Goal: Task Accomplishment & Management: Manage account settings

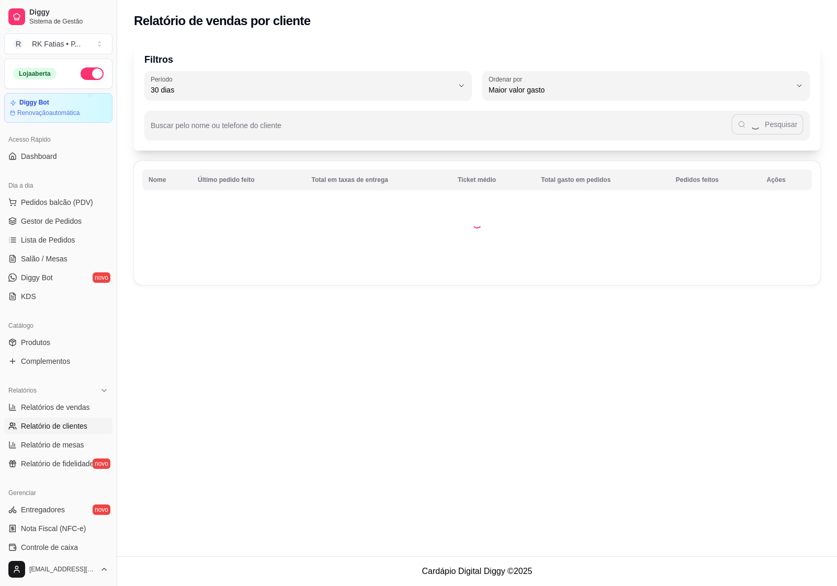
select select "30"
select select "HIGHEST_TOTAL_SPENT_WITH_ORDERS"
click at [74, 404] on span "Relatórios de vendas" at bounding box center [55, 407] width 69 height 10
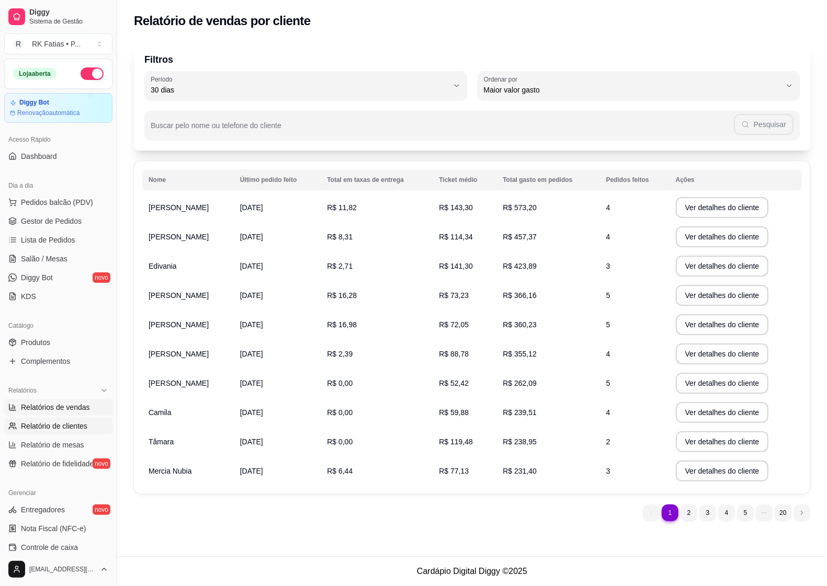
select select "ALL"
select select "0"
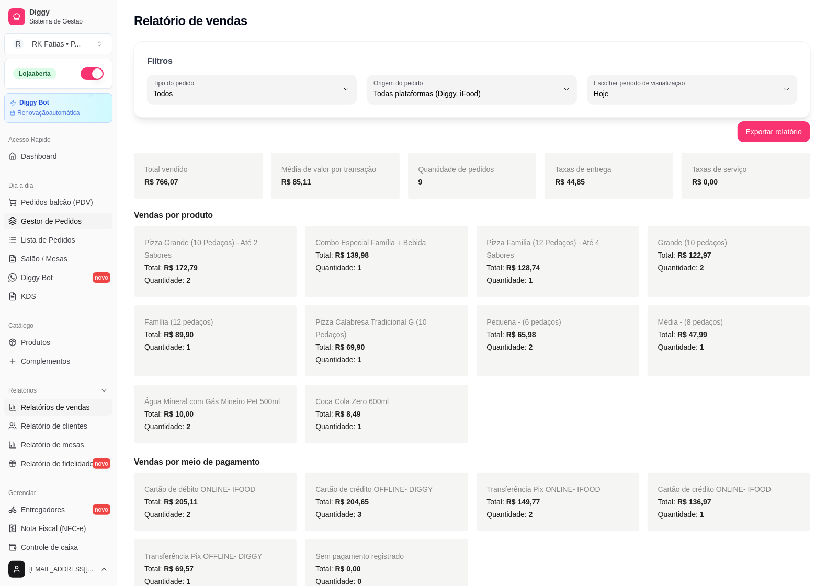
click at [26, 215] on link "Gestor de Pedidos" at bounding box center [58, 221] width 108 height 17
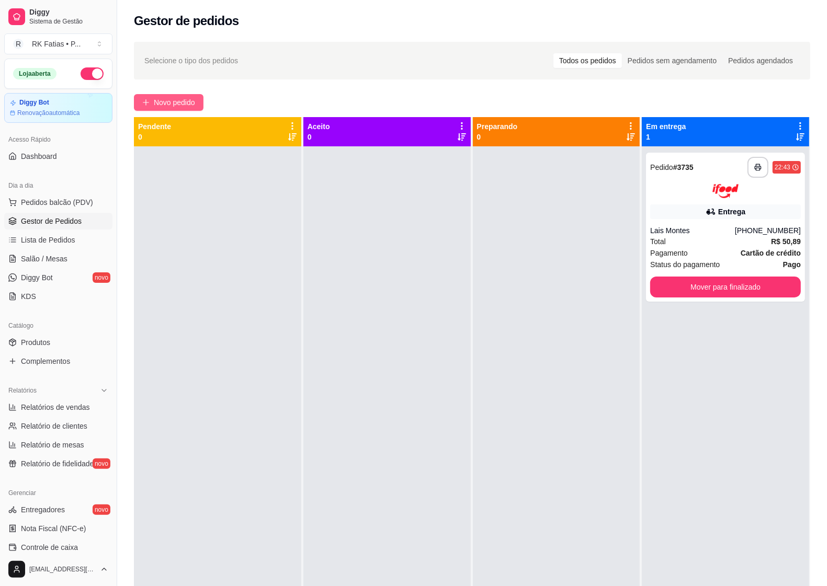
click at [178, 103] on span "Novo pedido" at bounding box center [174, 103] width 41 height 12
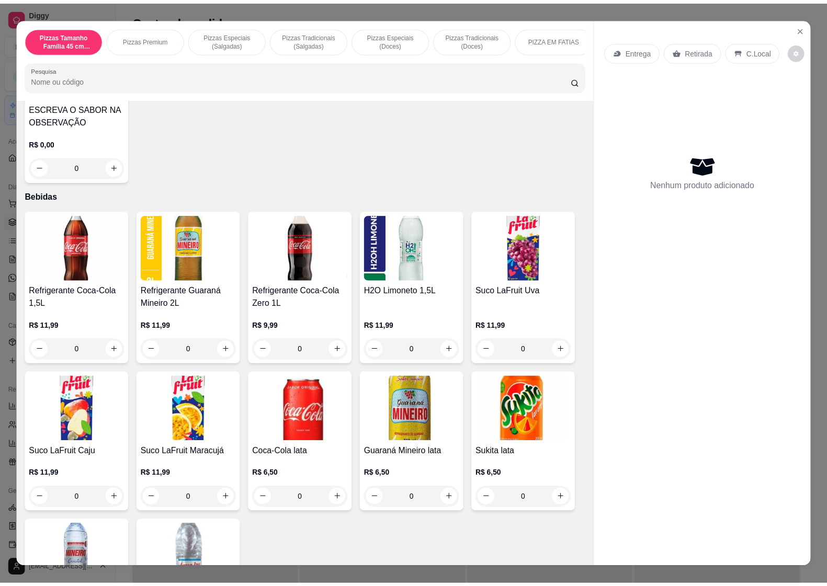
scroll to position [1101, 0]
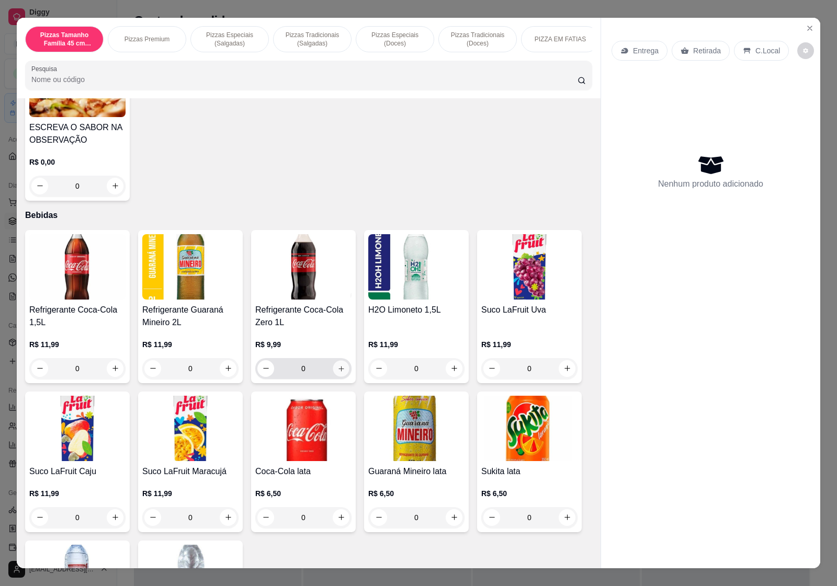
click at [337, 372] on icon "increase-product-quantity" at bounding box center [341, 369] width 8 height 8
type input "1"
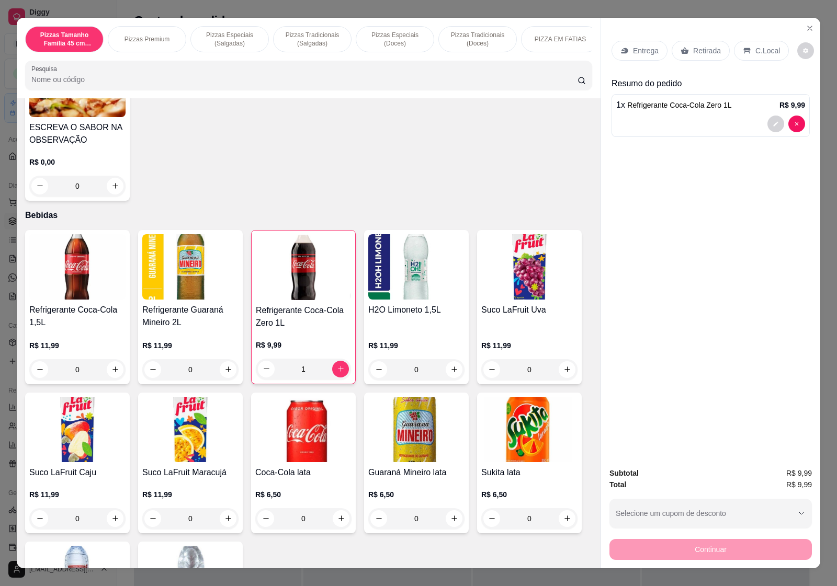
click at [641, 46] on p "Entrega" at bounding box center [646, 51] width 26 height 10
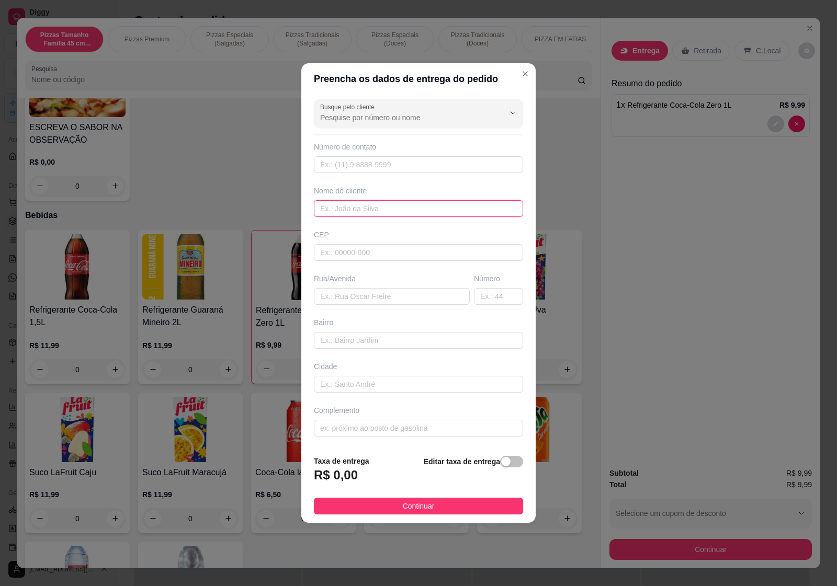
click at [355, 211] on input "text" at bounding box center [418, 208] width 209 height 17
type input "l"
type input "Lais - IFOOD"
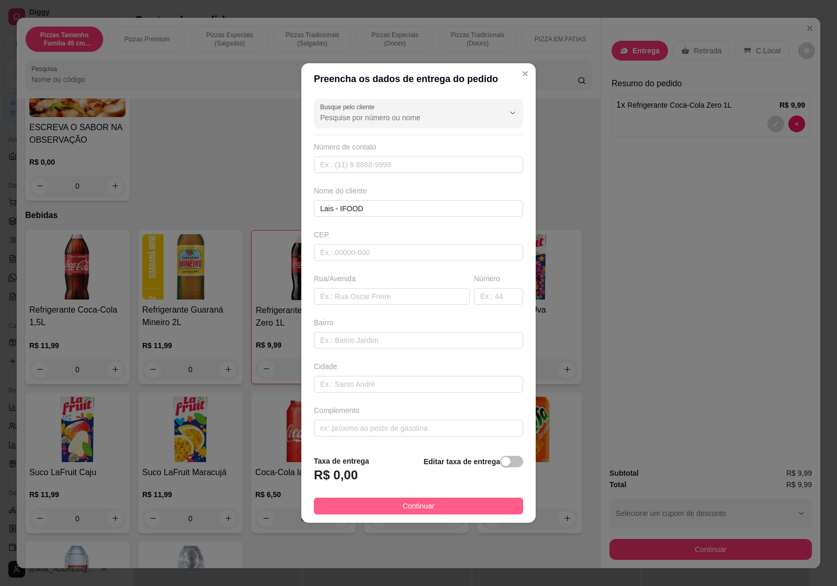
click at [464, 504] on button "Continuar" at bounding box center [418, 506] width 209 height 17
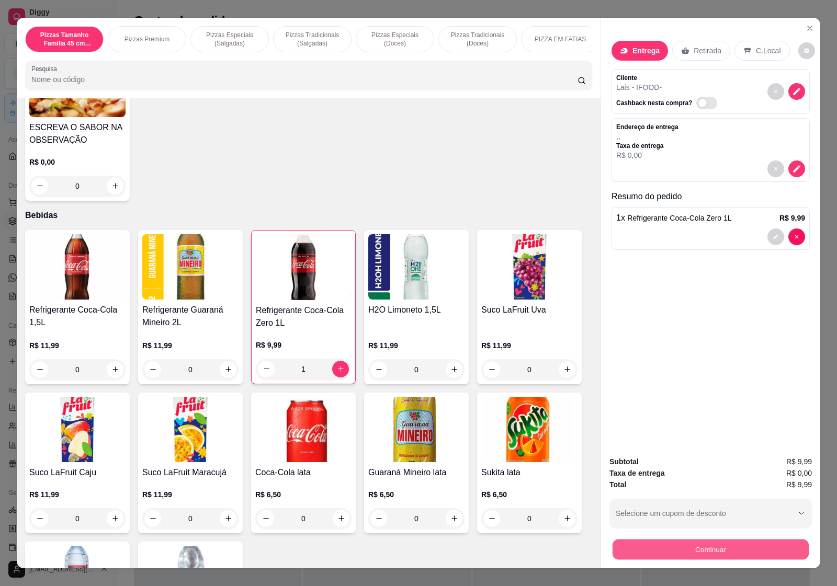
click at [769, 543] on button "Continuar" at bounding box center [711, 550] width 196 height 20
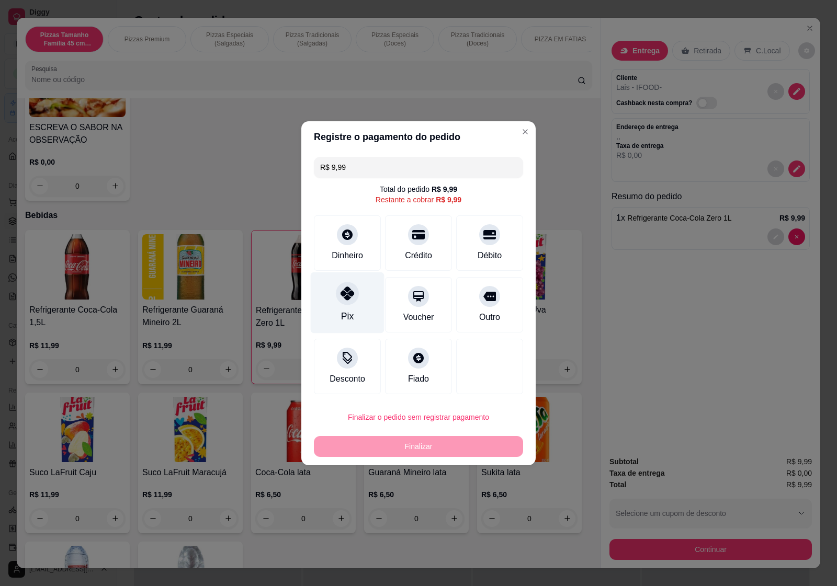
click at [353, 318] on div "Pix" at bounding box center [348, 302] width 74 height 61
type input "R$ 0,00"
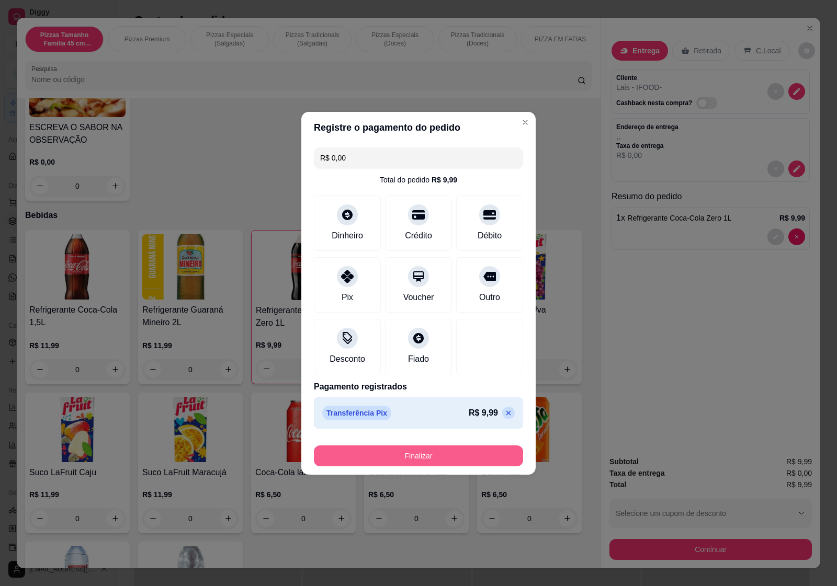
click at [413, 463] on button "Finalizar" at bounding box center [418, 456] width 209 height 21
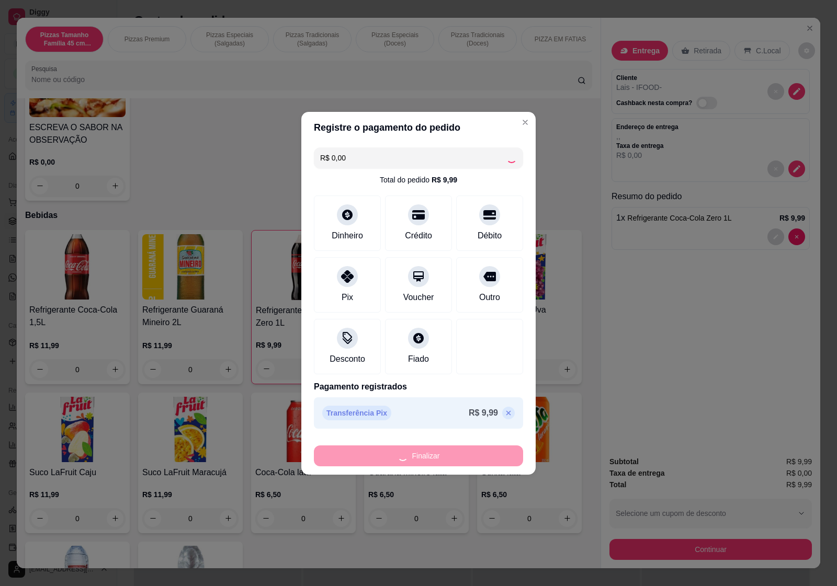
type input "0"
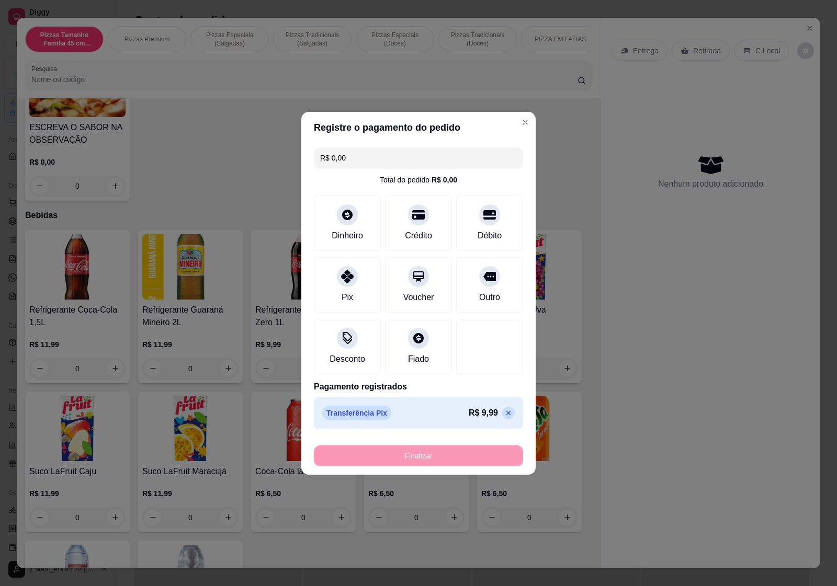
type input "-R$ 9,99"
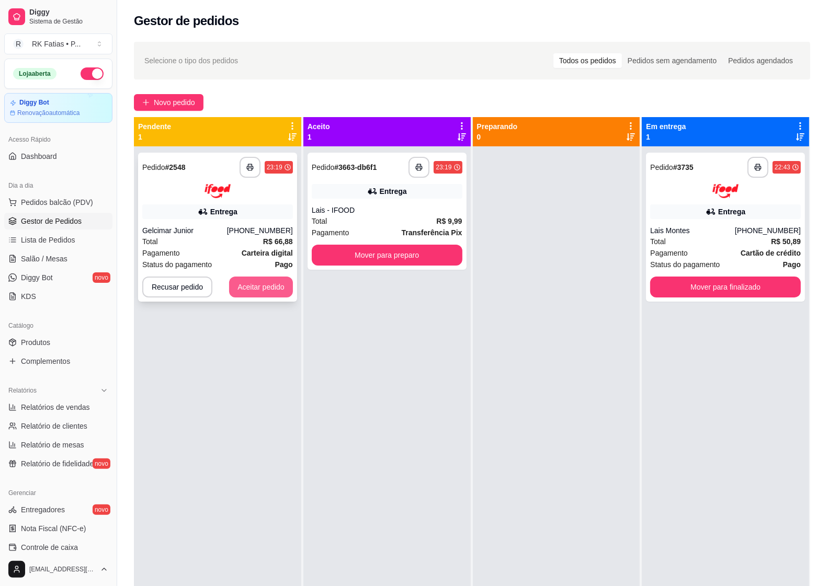
click at [265, 286] on button "Aceitar pedido" at bounding box center [261, 287] width 64 height 21
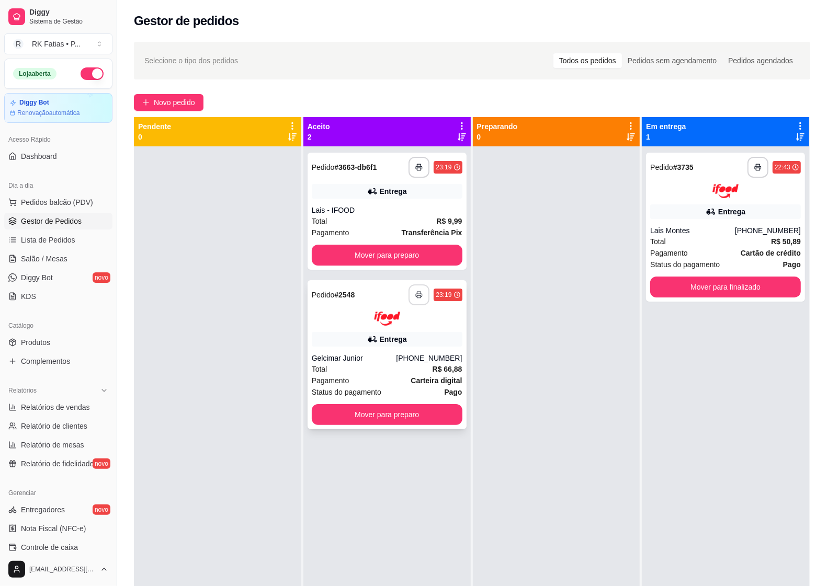
click at [416, 294] on icon "button" at bounding box center [418, 294] width 7 height 7
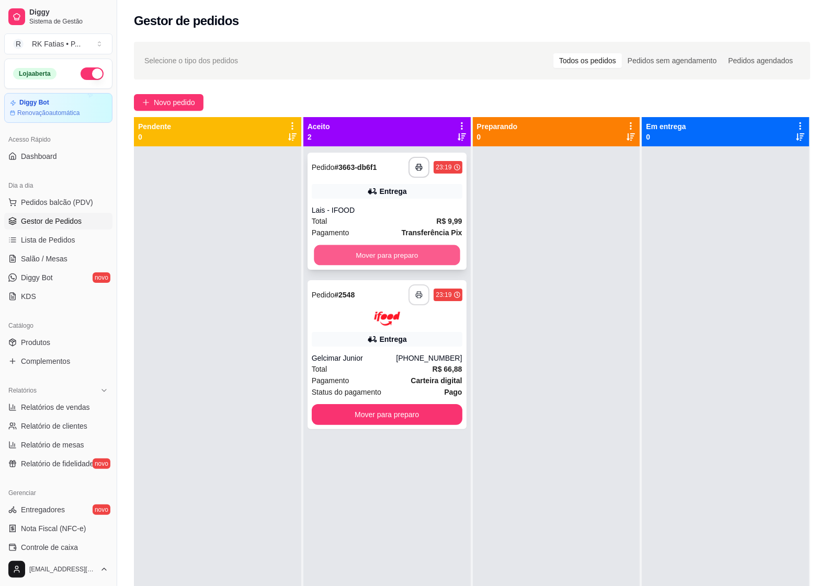
click at [377, 253] on button "Mover para preparo" at bounding box center [387, 255] width 146 height 20
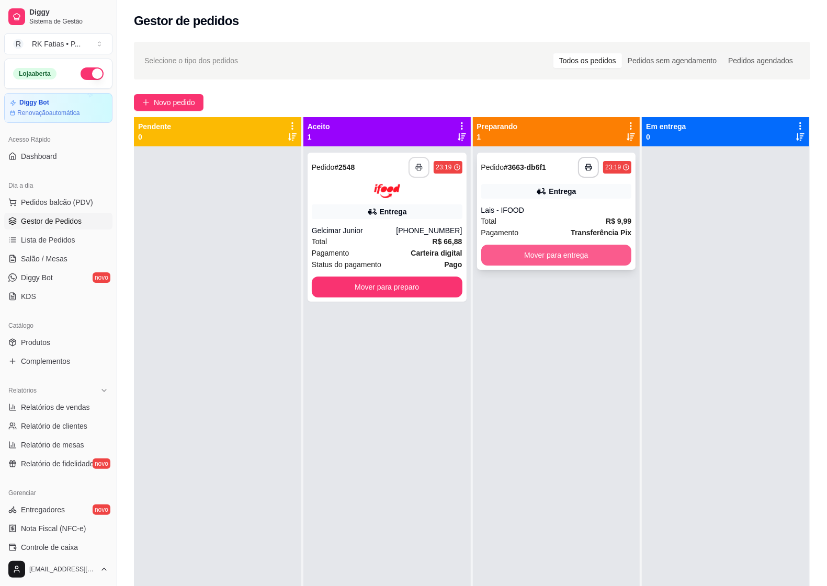
click at [581, 259] on button "Mover para entrega" at bounding box center [556, 255] width 151 height 21
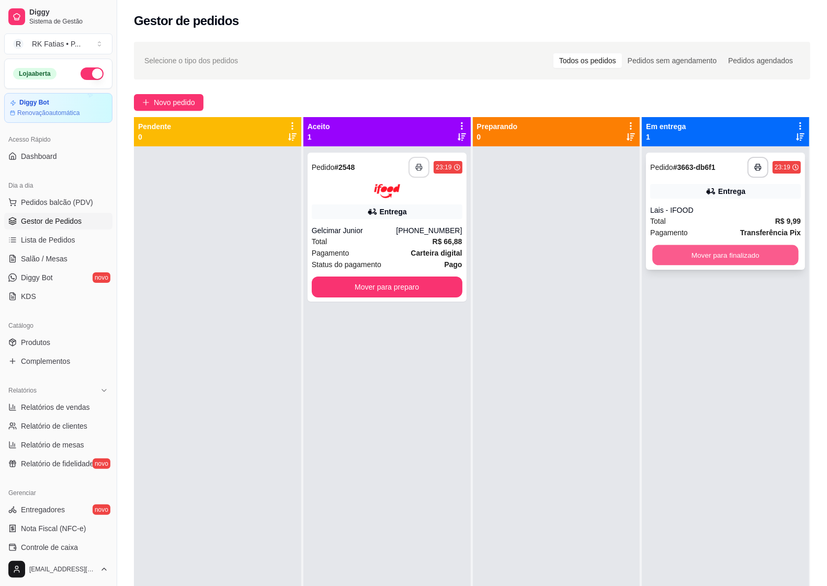
click at [739, 255] on button "Mover para finalizado" at bounding box center [726, 255] width 146 height 20
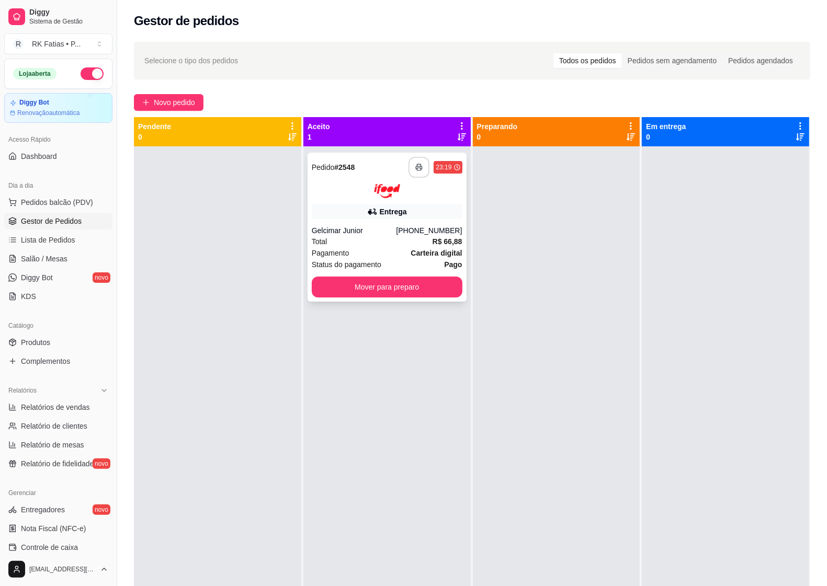
click at [364, 221] on div "**********" at bounding box center [387, 227] width 159 height 149
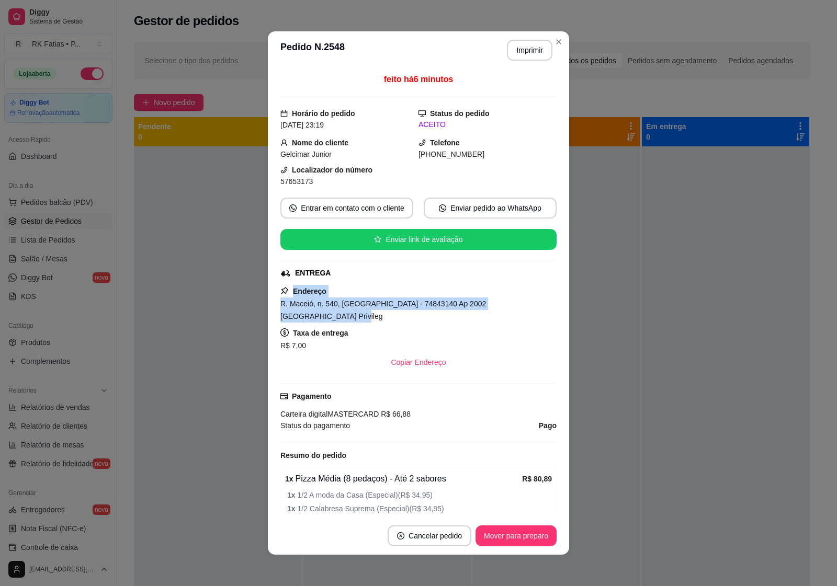
drag, startPoint x: 293, startPoint y: 293, endPoint x: 545, endPoint y: 310, distance: 252.7
click at [545, 310] on div "feito há 6 minutos Horário do pedido [DATE] 23:19 Status do pedido ACEITO Nome …" at bounding box center [418, 293] width 276 height 440
copy div "Endereço R. Maceió, n. 540, [GEOGRAPHIC_DATA] - 74843140 Ap 2002 [GEOGRAPHIC_DA…"
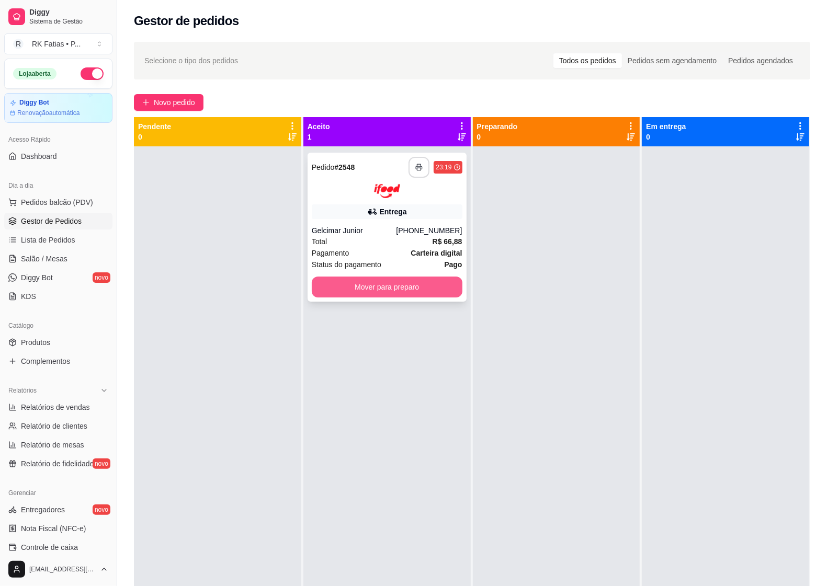
click at [451, 282] on button "Mover para preparo" at bounding box center [387, 287] width 151 height 21
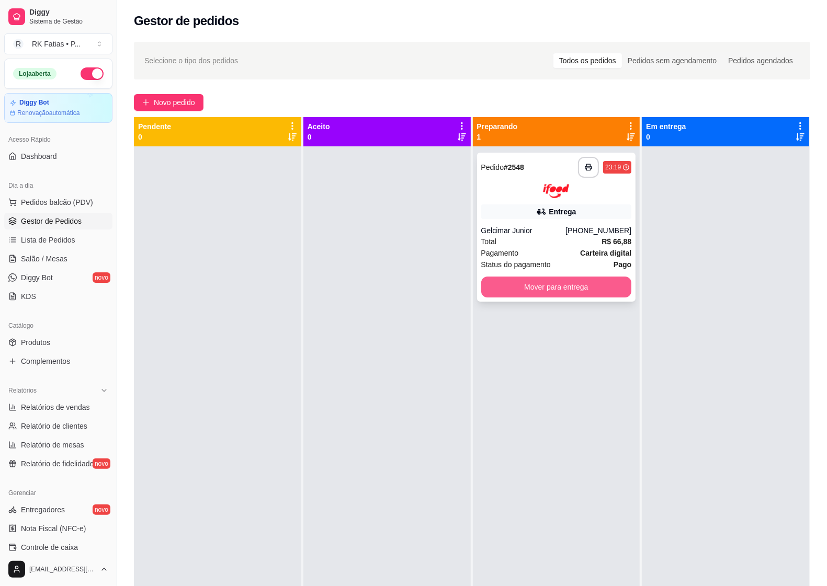
click at [622, 285] on button "Mover para entrega" at bounding box center [556, 287] width 151 height 21
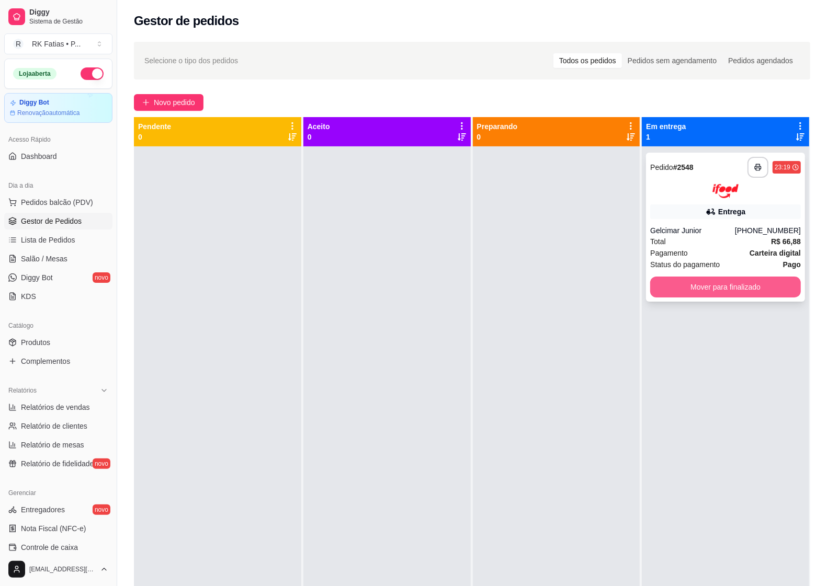
click at [675, 281] on button "Mover para finalizado" at bounding box center [725, 287] width 151 height 21
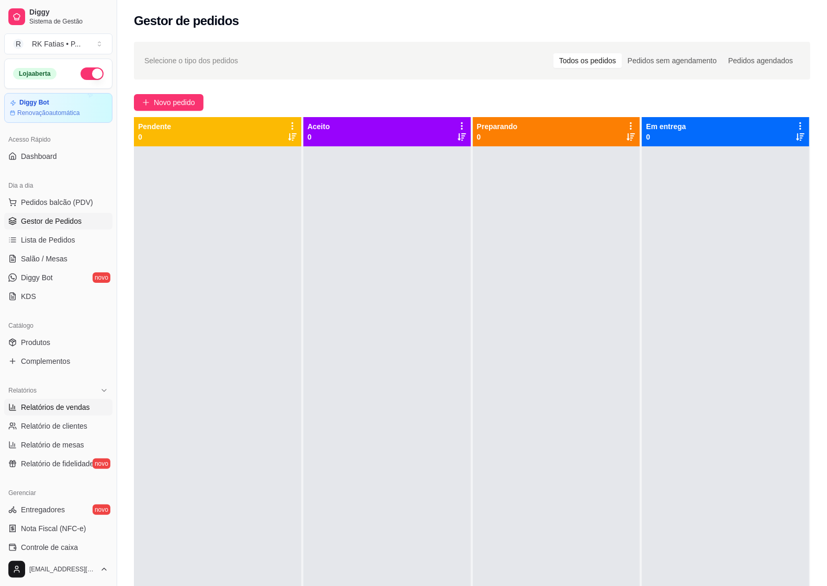
click at [53, 405] on span "Relatórios de vendas" at bounding box center [55, 407] width 69 height 10
select select "ALL"
select select "0"
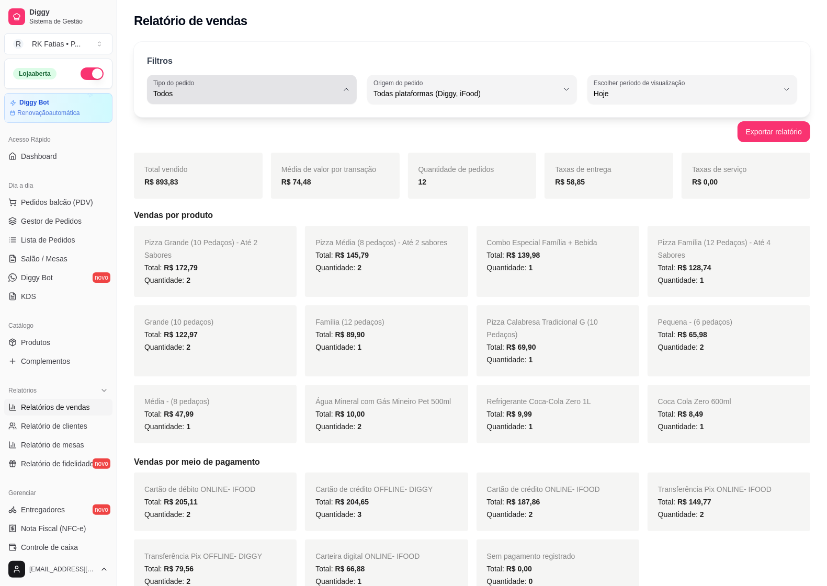
click at [288, 88] on span "Todos" at bounding box center [245, 93] width 185 height 10
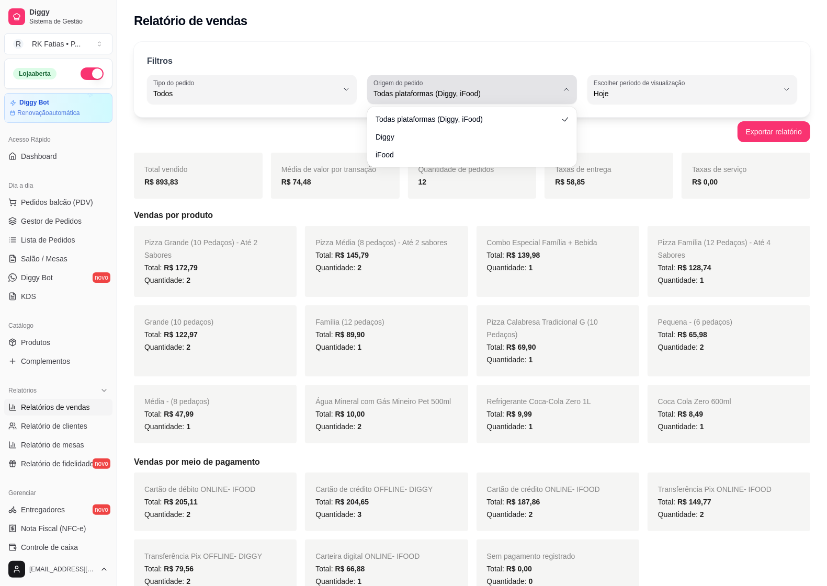
click at [430, 82] on div "Todas plataformas (Diggy, iFood)" at bounding box center [465, 89] width 185 height 21
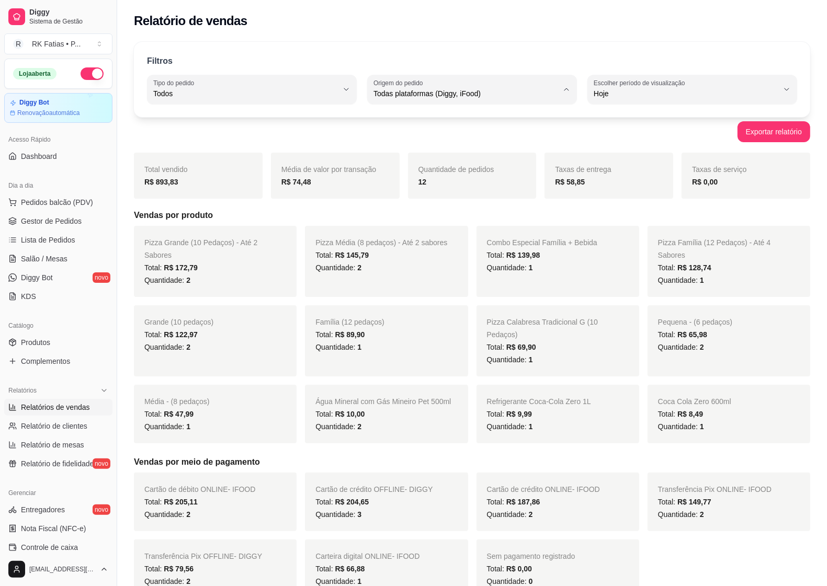
click at [411, 157] on span "iFood" at bounding box center [467, 153] width 175 height 10
type input "IFOOD"
select select "IFOOD"
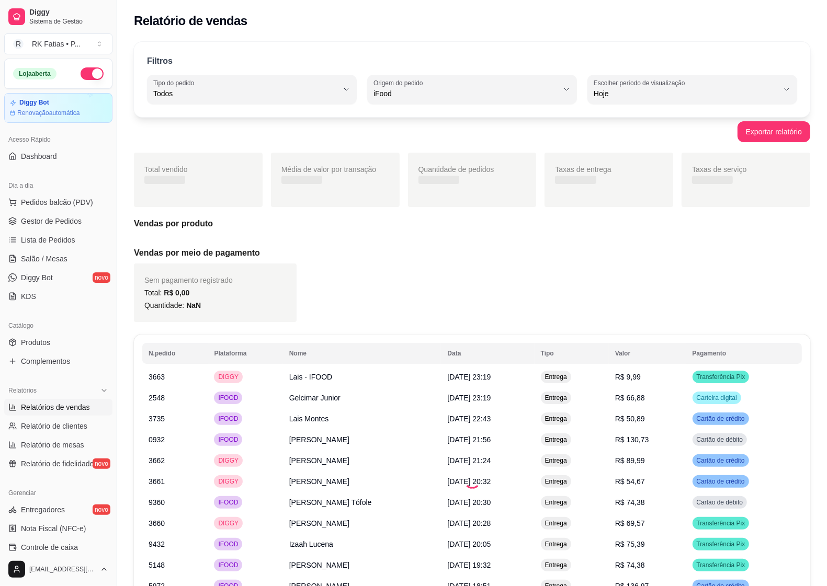
scroll to position [9, 0]
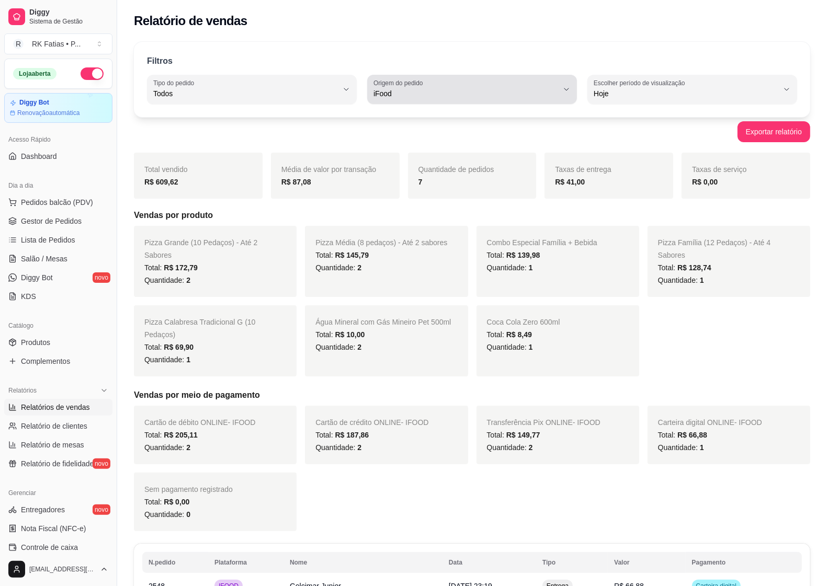
click at [467, 86] on div "iFood" at bounding box center [465, 89] width 185 height 21
click at [447, 87] on div "iFood" at bounding box center [465, 89] width 185 height 21
click at [420, 112] on li "Todas plataformas (Diggy, iFood)" at bounding box center [473, 119] width 194 height 16
type input "ALL"
select select "ALL"
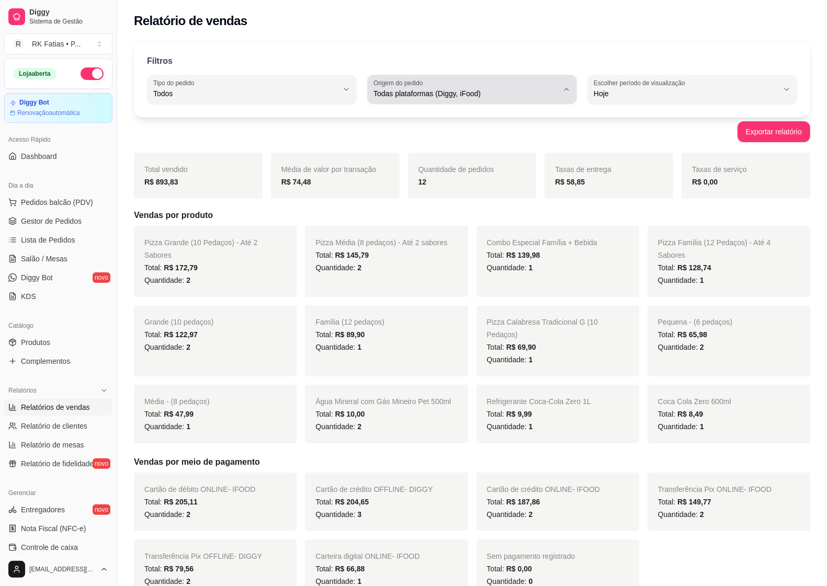
click at [441, 92] on span "Todas plataformas (Diggy, iFood)" at bounding box center [465, 93] width 185 height 10
click at [430, 150] on span "iFood" at bounding box center [467, 153] width 175 height 10
type input "IFOOD"
select select "IFOOD"
